Goal: Information Seeking & Learning: Learn about a topic

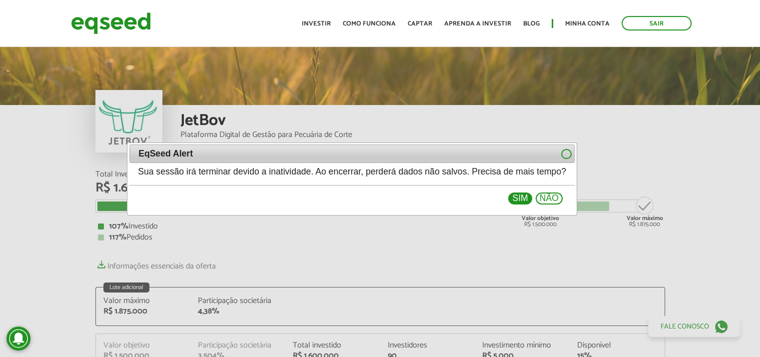
click at [532, 198] on button "Sim" at bounding box center [519, 198] width 23 height 12
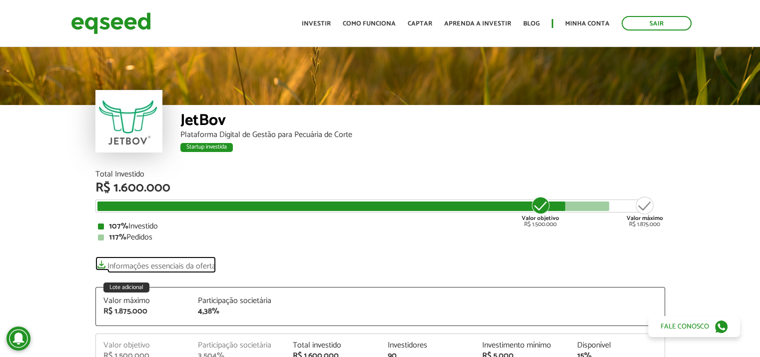
click at [148, 264] on link "Informações essenciais da oferta" at bounding box center [155, 263] width 120 height 14
